Goal: Information Seeking & Learning: Check status

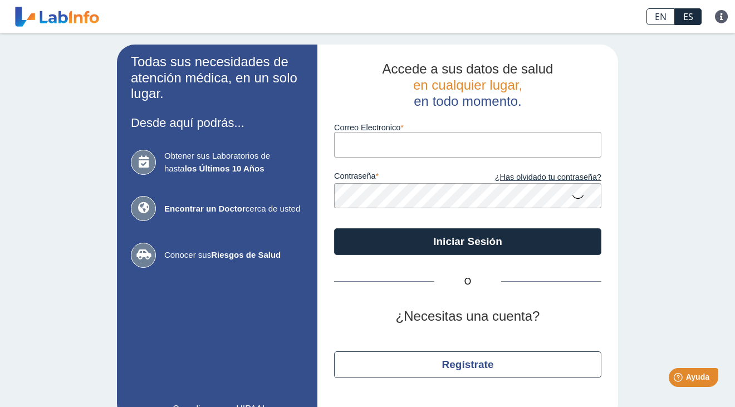
click at [353, 148] on input "Correo Electronico" at bounding box center [467, 144] width 267 height 25
type input "[EMAIL_ADDRESS][DOMAIN_NAME]"
click at [580, 198] on icon at bounding box center [578, 196] width 13 height 22
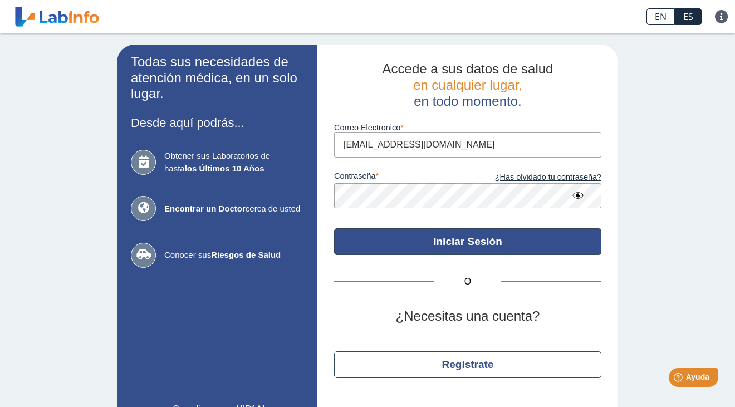
click at [456, 242] on button "Iniciar Sesión" at bounding box center [467, 241] width 267 height 27
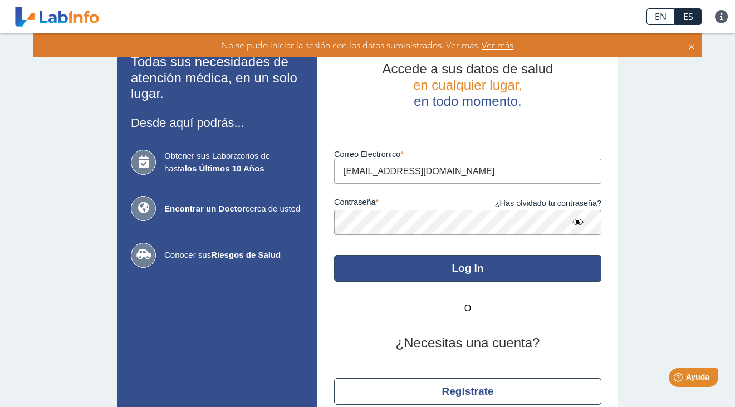
click at [461, 268] on button "Log In" at bounding box center [467, 268] width 267 height 27
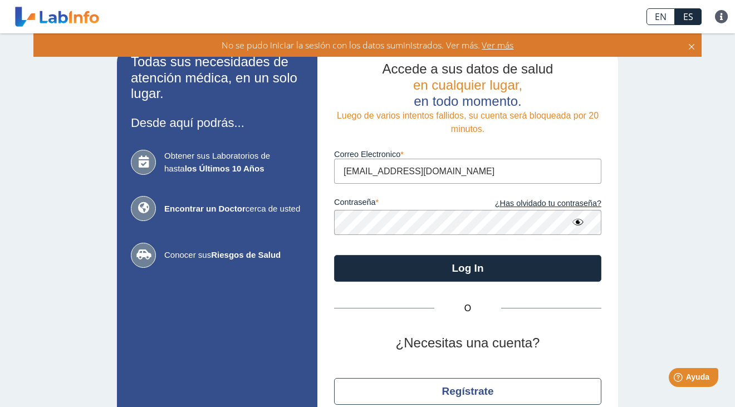
scroll to position [52, 0]
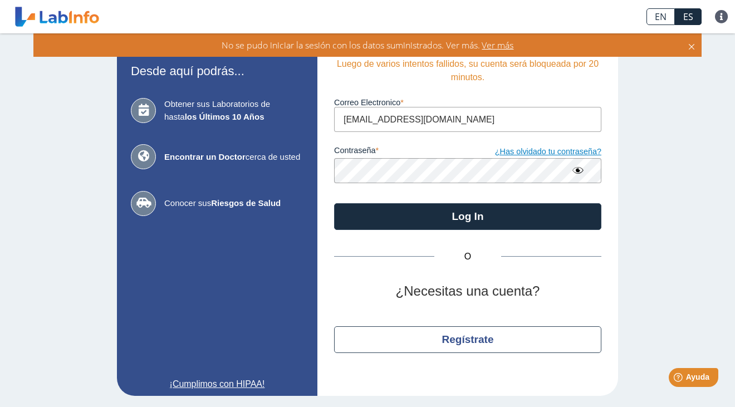
click at [548, 153] on link "¿Has olvidado tu contraseña?" at bounding box center [535, 152] width 134 height 12
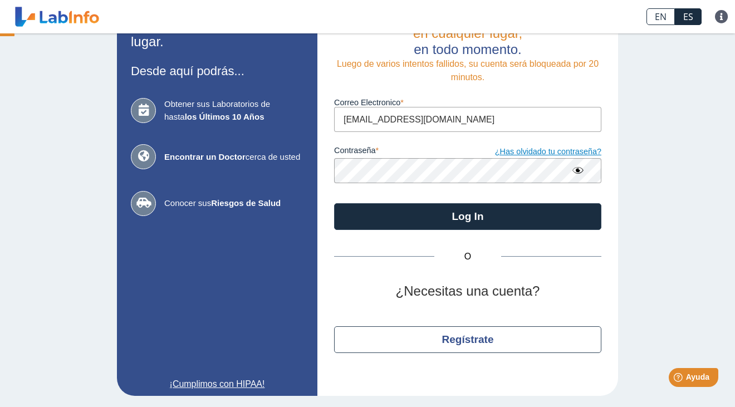
scroll to position [33, 0]
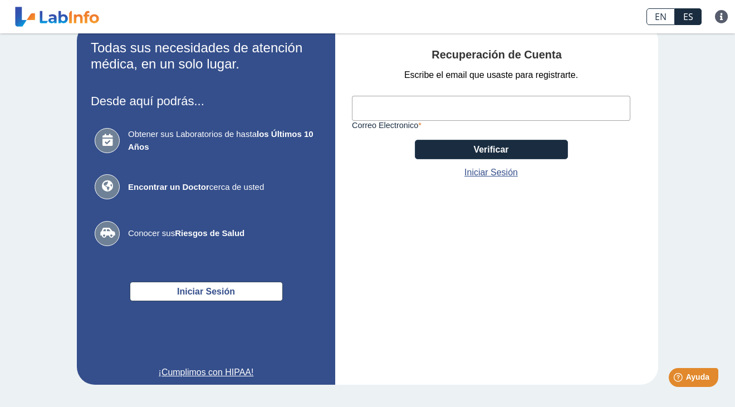
click at [404, 108] on input "Correo Electronico" at bounding box center [491, 108] width 279 height 25
type input "[EMAIL_ADDRESS]"
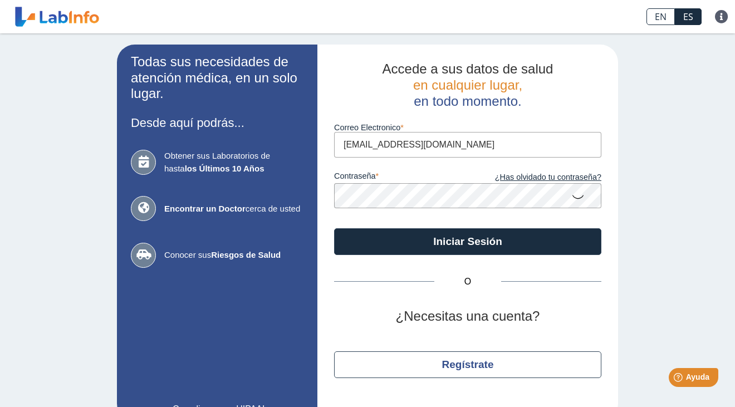
click at [446, 147] on input "[EMAIL_ADDRESS][DOMAIN_NAME]" at bounding box center [467, 144] width 267 height 25
type input "[EMAIL_ADDRESS][DOMAIN_NAME]"
click at [405, 211] on form "Correo Electronico [EMAIL_ADDRESS][DOMAIN_NAME] contraseña ¿Has olvidado tu con…" at bounding box center [467, 182] width 267 height 146
click at [583, 194] on icon at bounding box center [578, 196] width 13 height 22
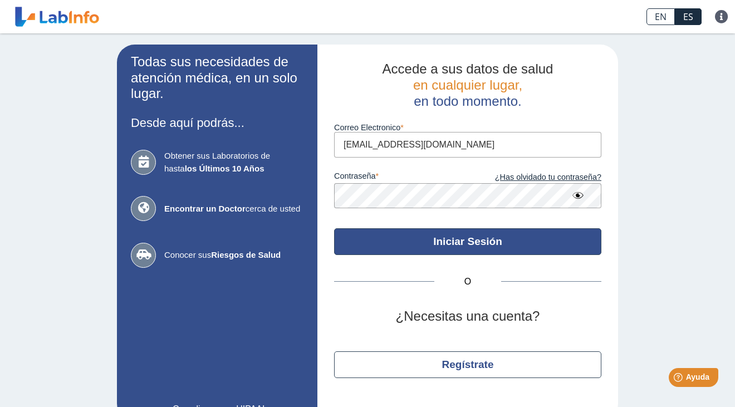
click at [502, 241] on button "Iniciar Sesión" at bounding box center [467, 241] width 267 height 27
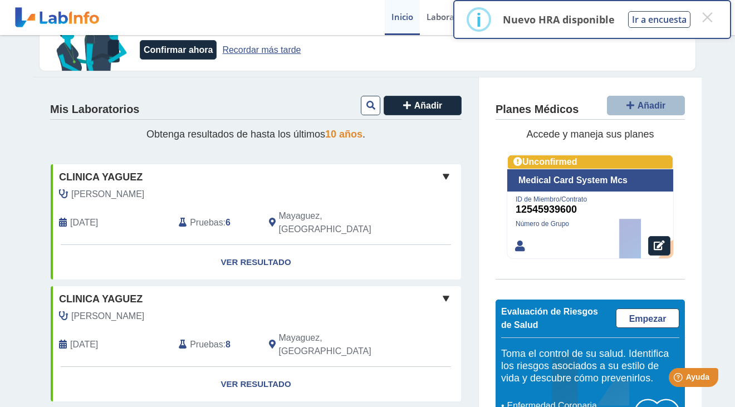
scroll to position [48, 0]
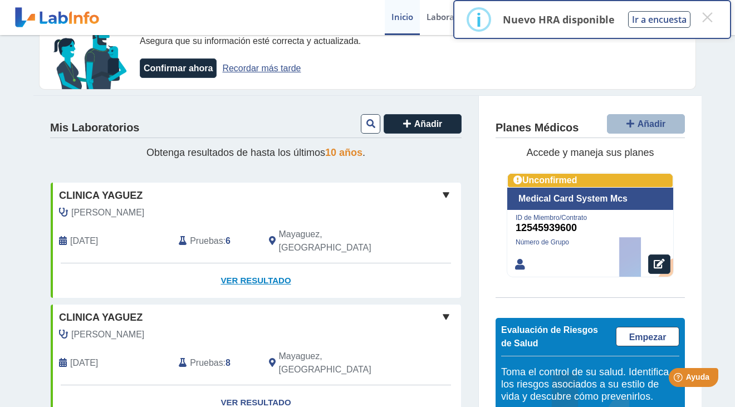
click at [263, 263] on link "Ver Resultado" at bounding box center [256, 280] width 411 height 35
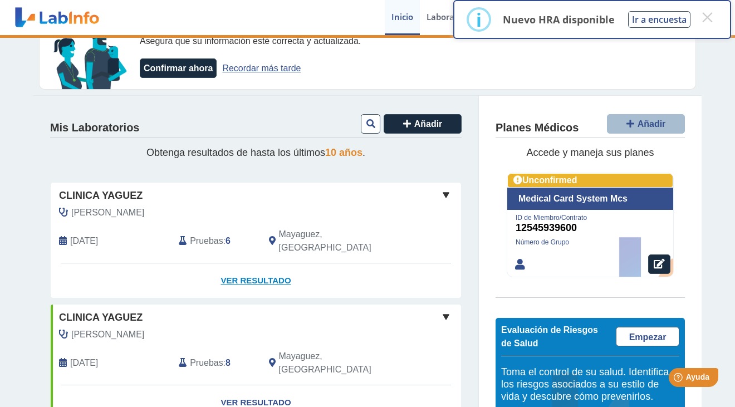
click at [256, 266] on link "Ver Resultado" at bounding box center [256, 280] width 411 height 35
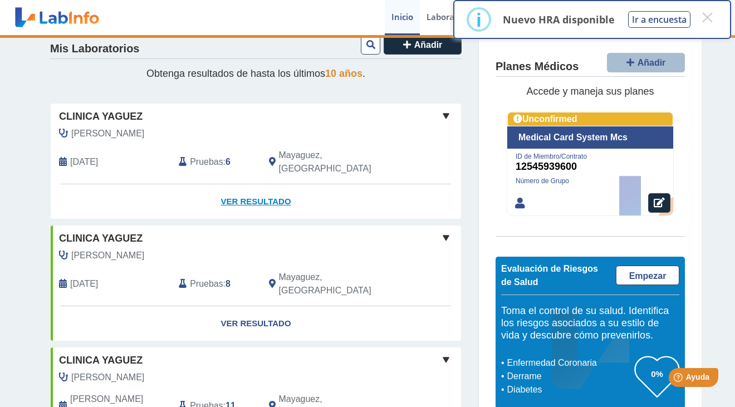
scroll to position [118, 0]
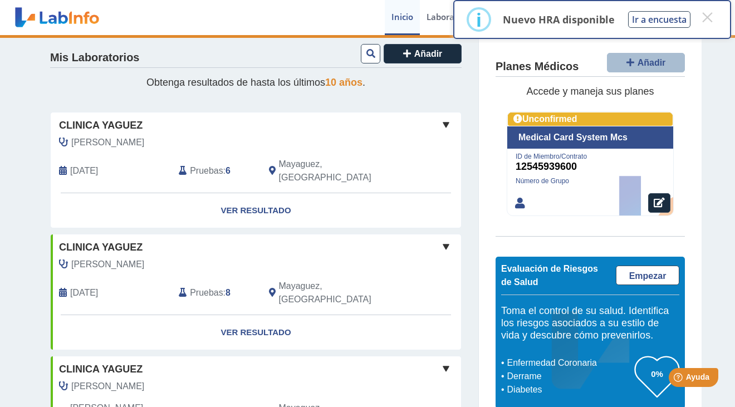
click at [447, 122] on span at bounding box center [446, 124] width 13 height 13
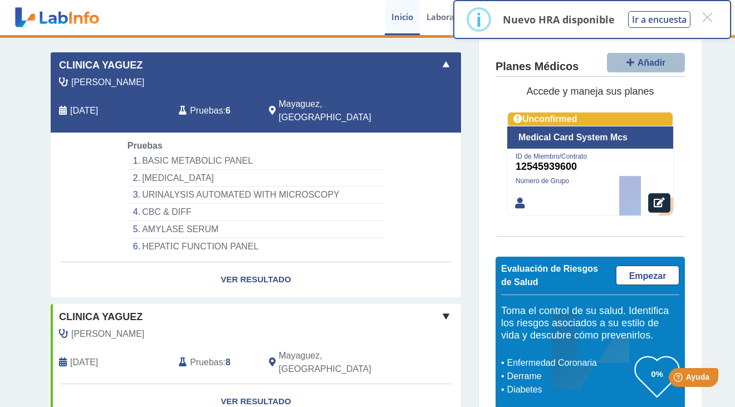
scroll to position [187, 0]
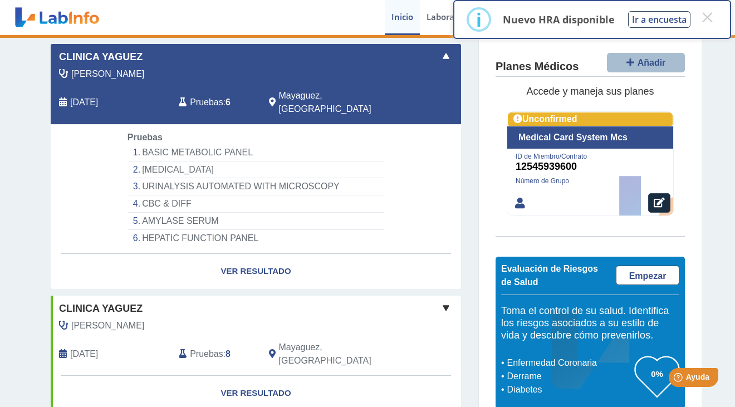
click at [449, 301] on span at bounding box center [446, 307] width 13 height 13
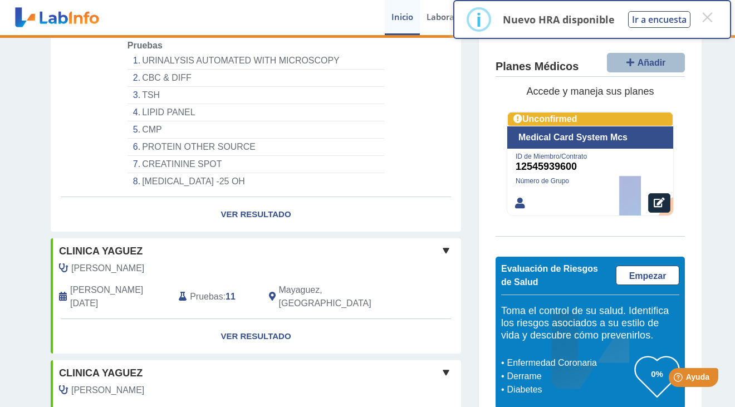
scroll to position [563, 0]
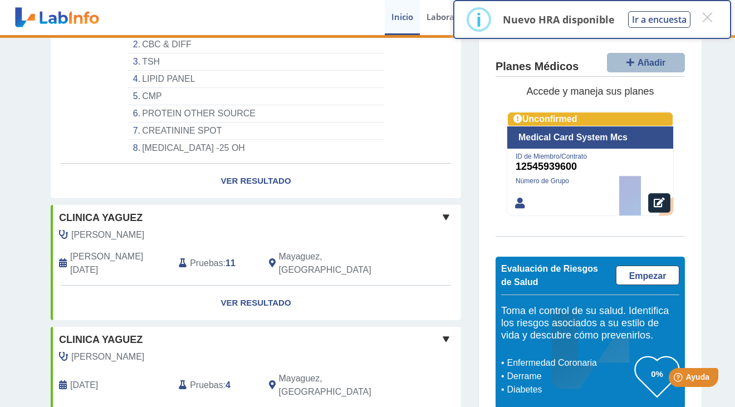
click at [451, 211] on span at bounding box center [446, 217] width 13 height 13
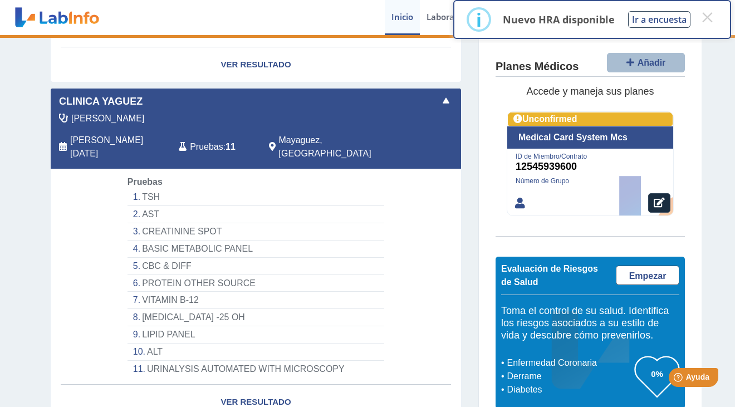
scroll to position [712, 0]
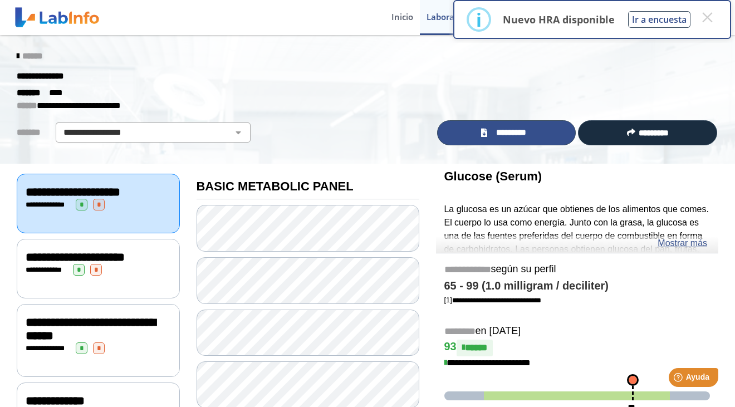
click at [505, 133] on span "*********" at bounding box center [511, 132] width 41 height 13
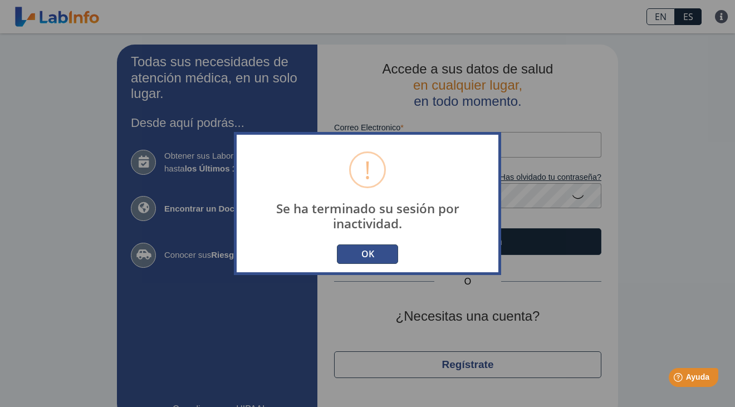
type input "[EMAIL_ADDRESS][DOMAIN_NAME]"
click at [367, 255] on button "OK" at bounding box center [367, 254] width 61 height 19
